Goal: Navigation & Orientation: Find specific page/section

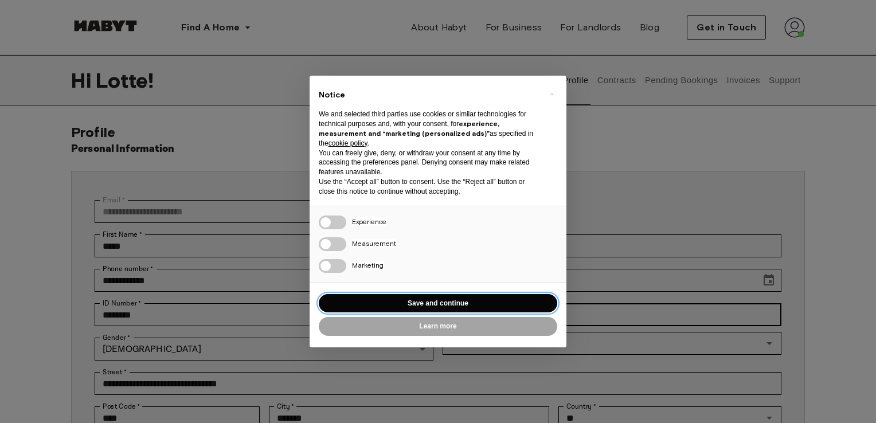
click at [468, 303] on button "Save and continue" at bounding box center [438, 303] width 238 height 19
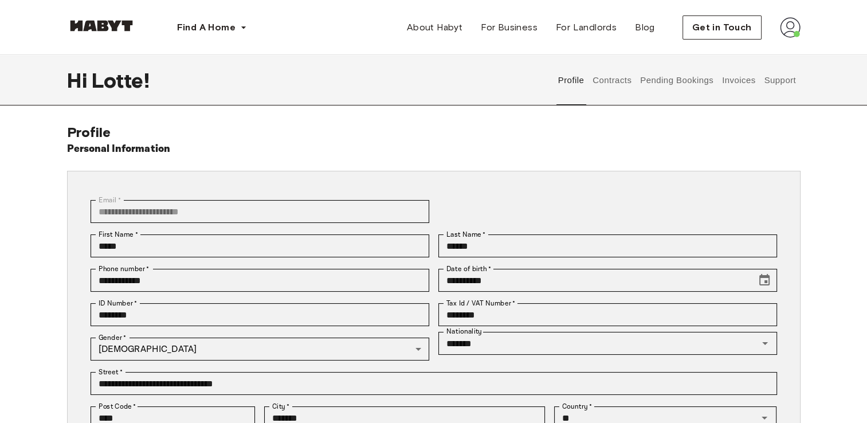
click at [625, 77] on button "Contracts" at bounding box center [613, 80] width 42 height 50
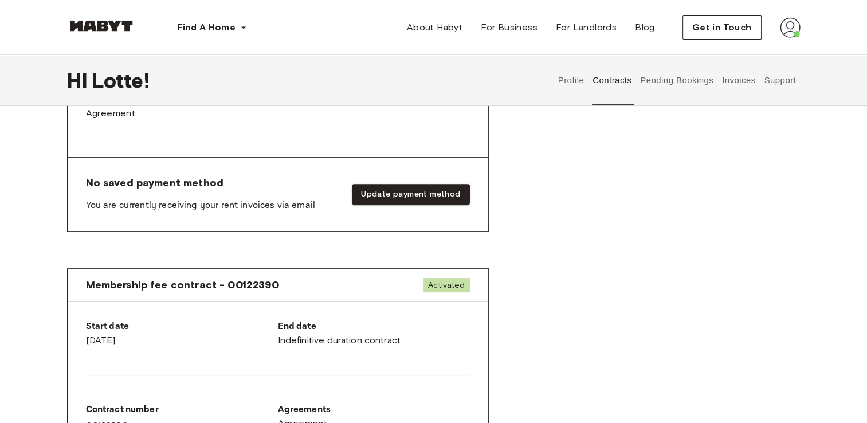
scroll to position [516, 0]
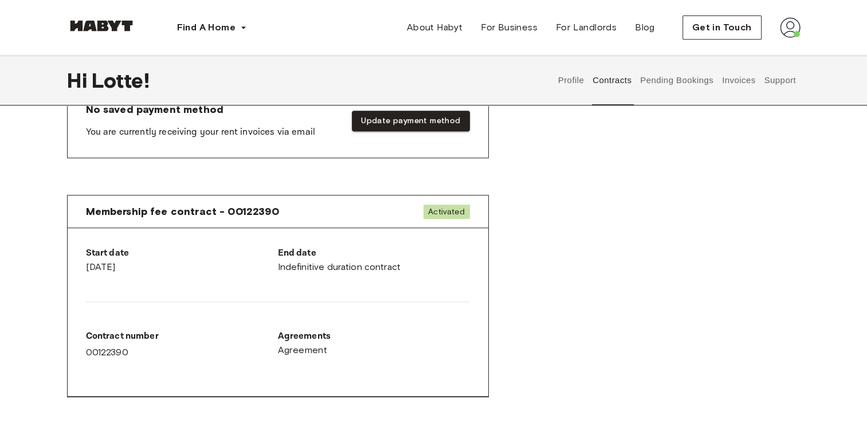
click at [678, 84] on button "Pending Bookings" at bounding box center [677, 80] width 76 height 50
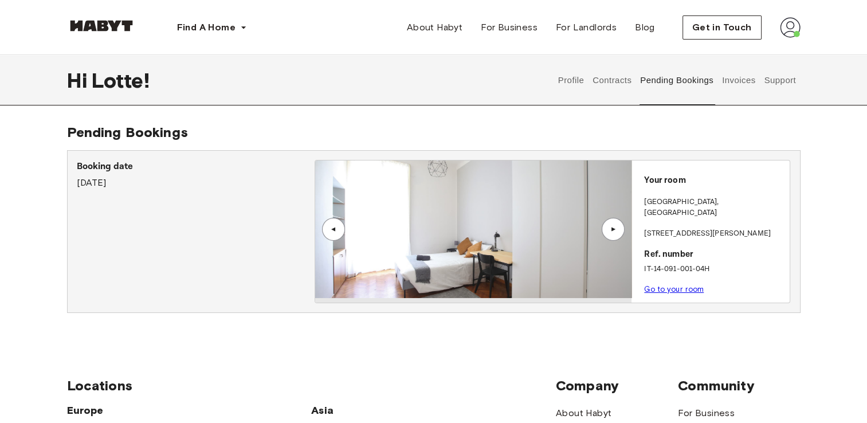
click at [744, 83] on button "Invoices" at bounding box center [739, 80] width 36 height 50
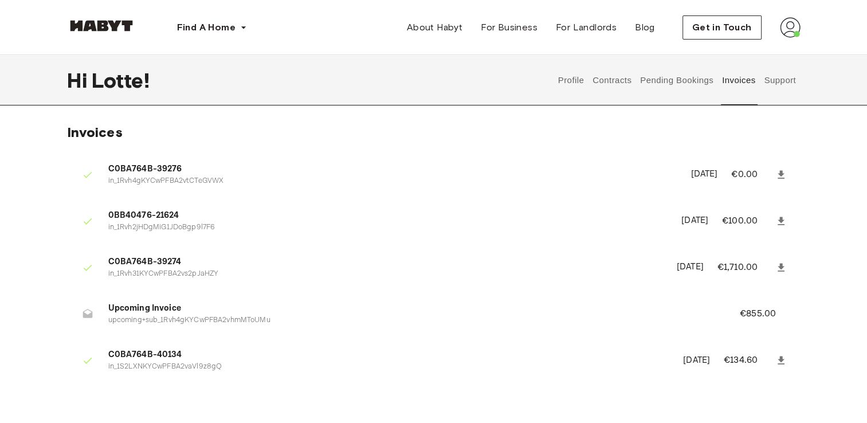
click at [764, 84] on button "Support" at bounding box center [780, 80] width 35 height 50
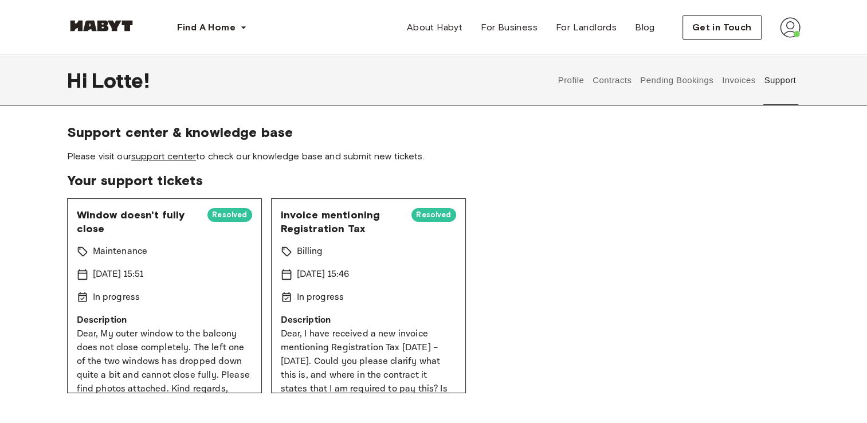
click at [171, 156] on link "support center" at bounding box center [163, 156] width 65 height 11
